Goal: Transaction & Acquisition: Subscribe to service/newsletter

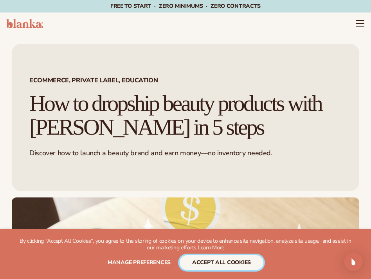
click at [211, 263] on button "accept all cookies" at bounding box center [221, 263] width 84 height 15
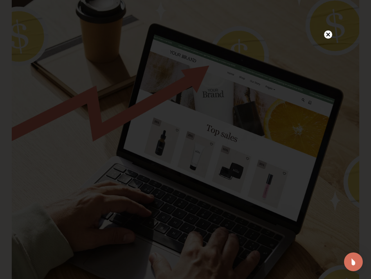
scroll to position [235, 0]
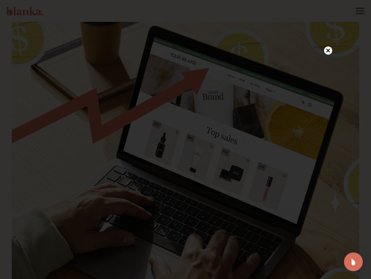
click at [327, 50] on icon at bounding box center [328, 51] width 4 height 4
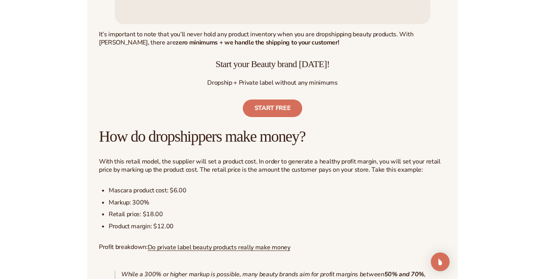
scroll to position [885, 0]
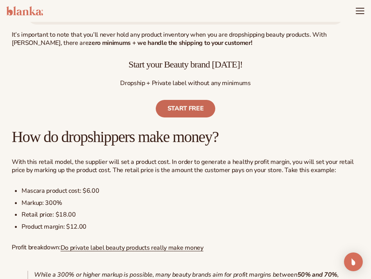
click at [181, 105] on link "Start free" at bounding box center [186, 109] width 60 height 18
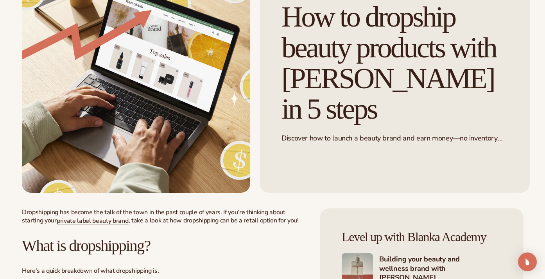
scroll to position [0, 0]
